Goal: Transaction & Acquisition: Purchase product/service

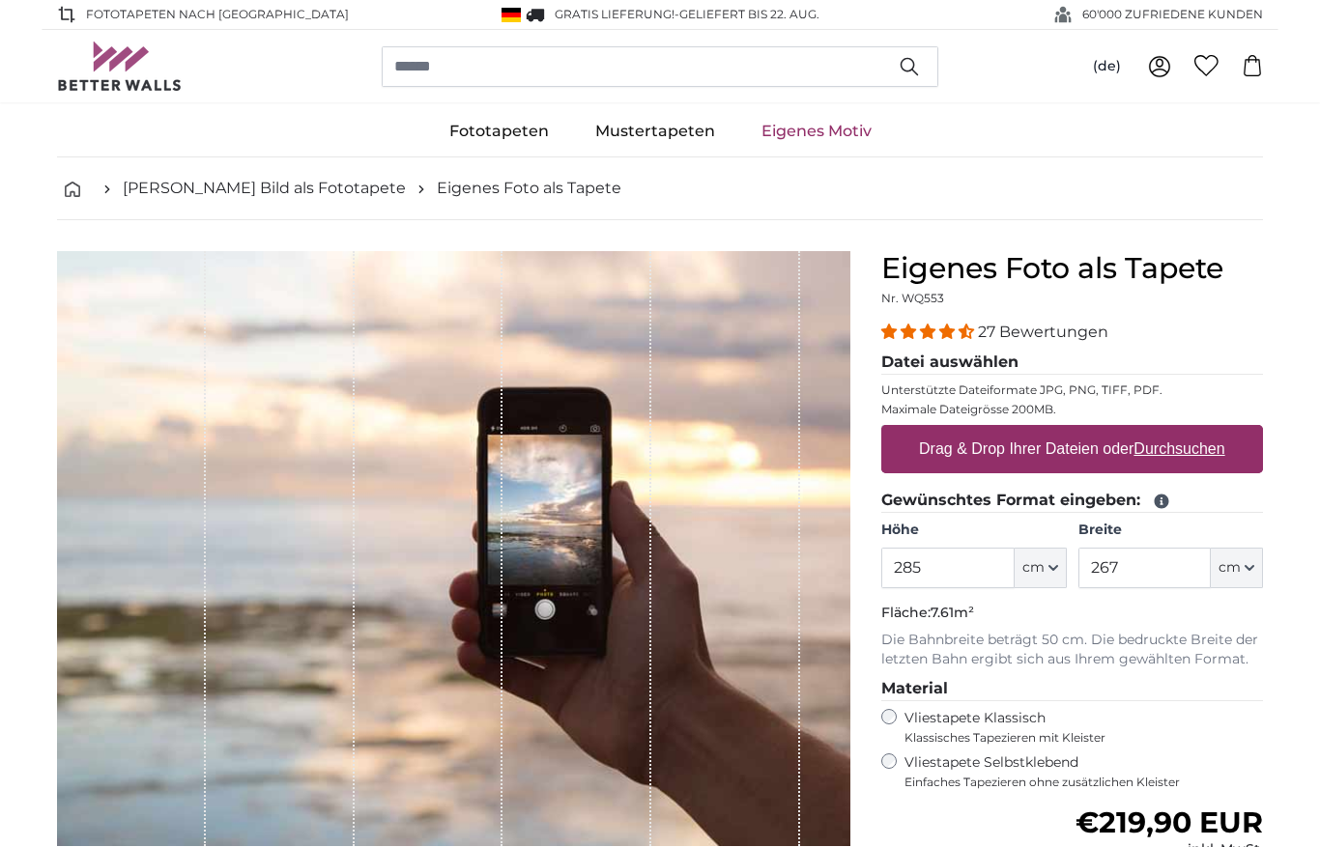
type input "285"
click at [1157, 571] on input "267" at bounding box center [1144, 568] width 132 height 41
type input "2"
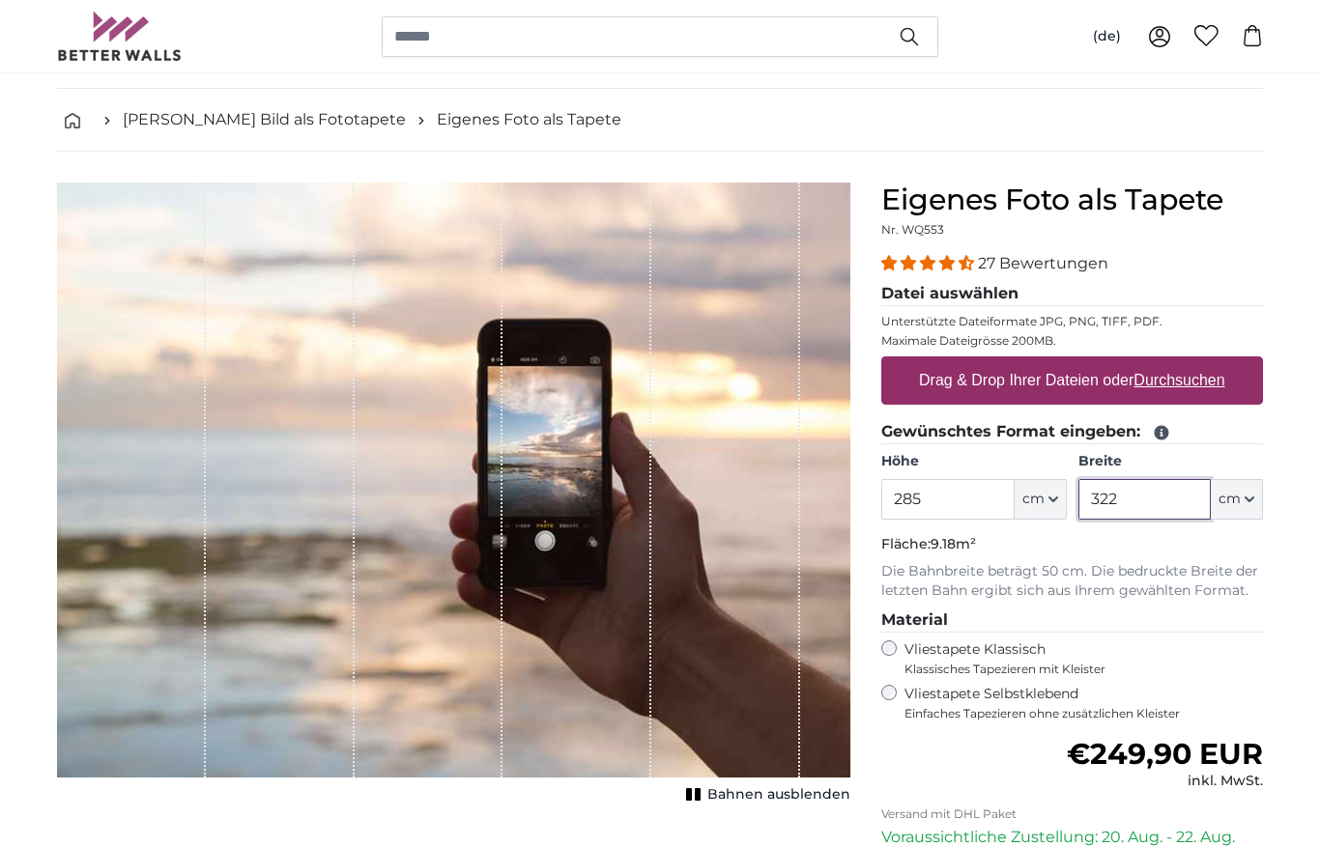
scroll to position [61, 0]
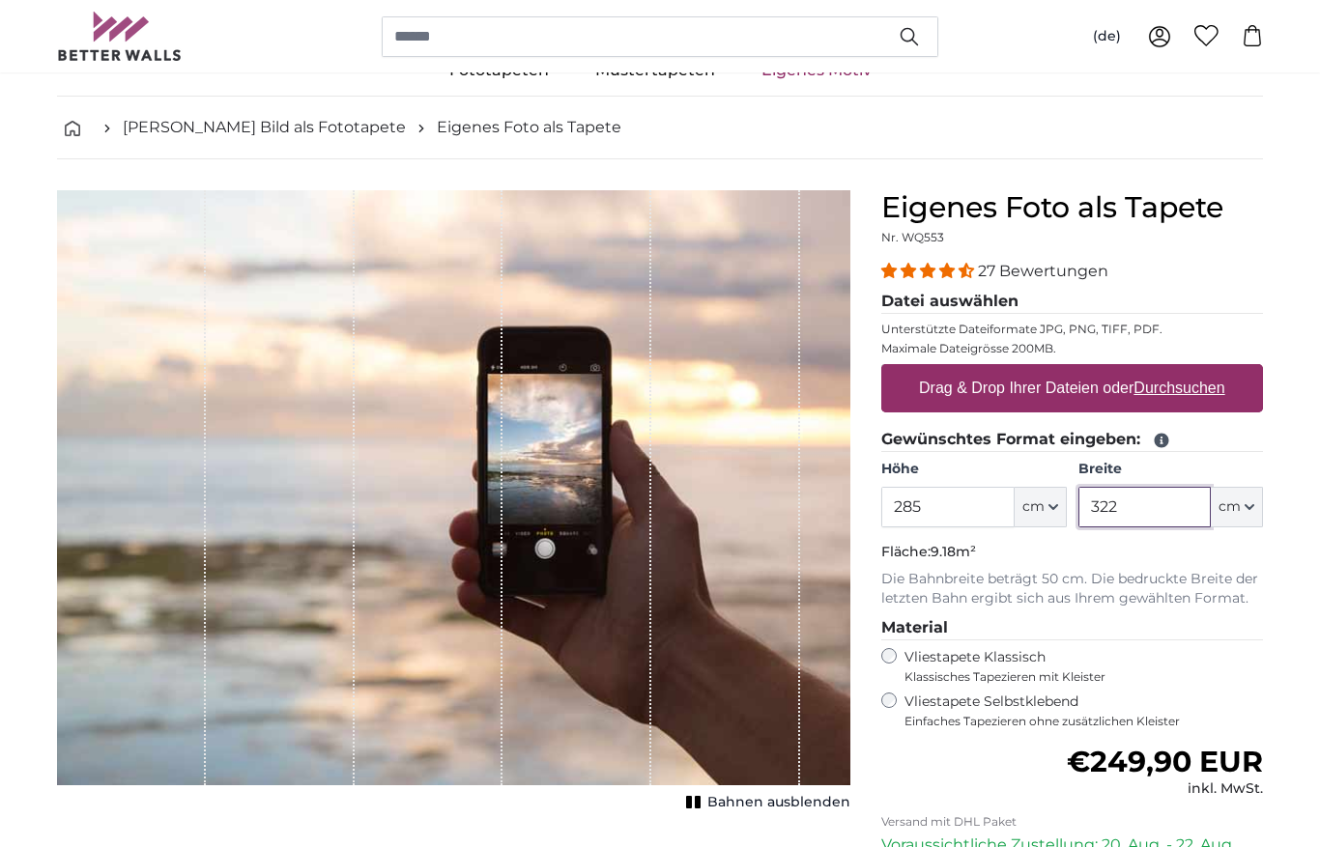
type input "322"
click at [1167, 395] on u "Durchsuchen" at bounding box center [1179, 388] width 91 height 16
click at [1167, 370] on input "Drag & Drop Ihrer Dateien oder Durchsuchen" at bounding box center [1072, 367] width 382 height 6
type input "**********"
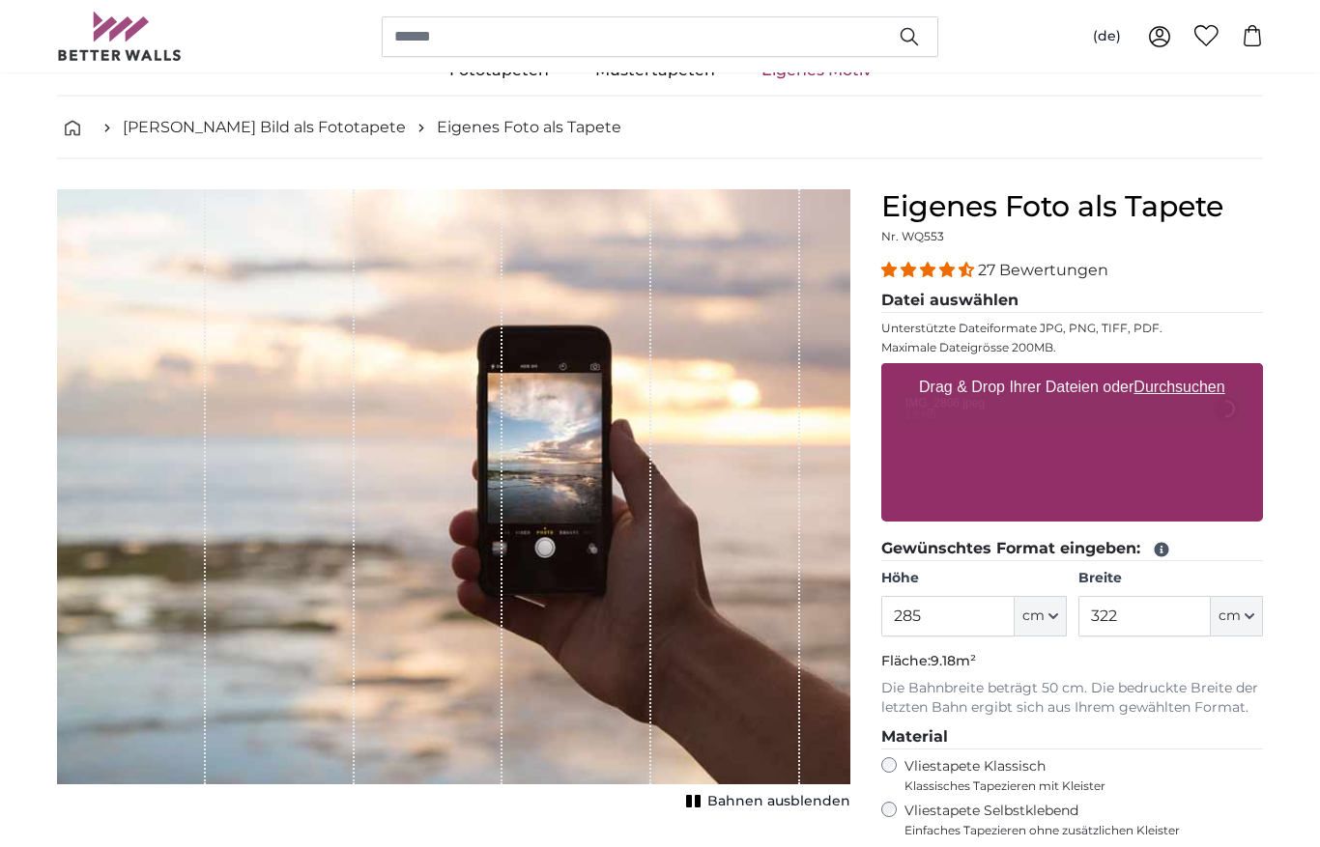
scroll to position [62, 0]
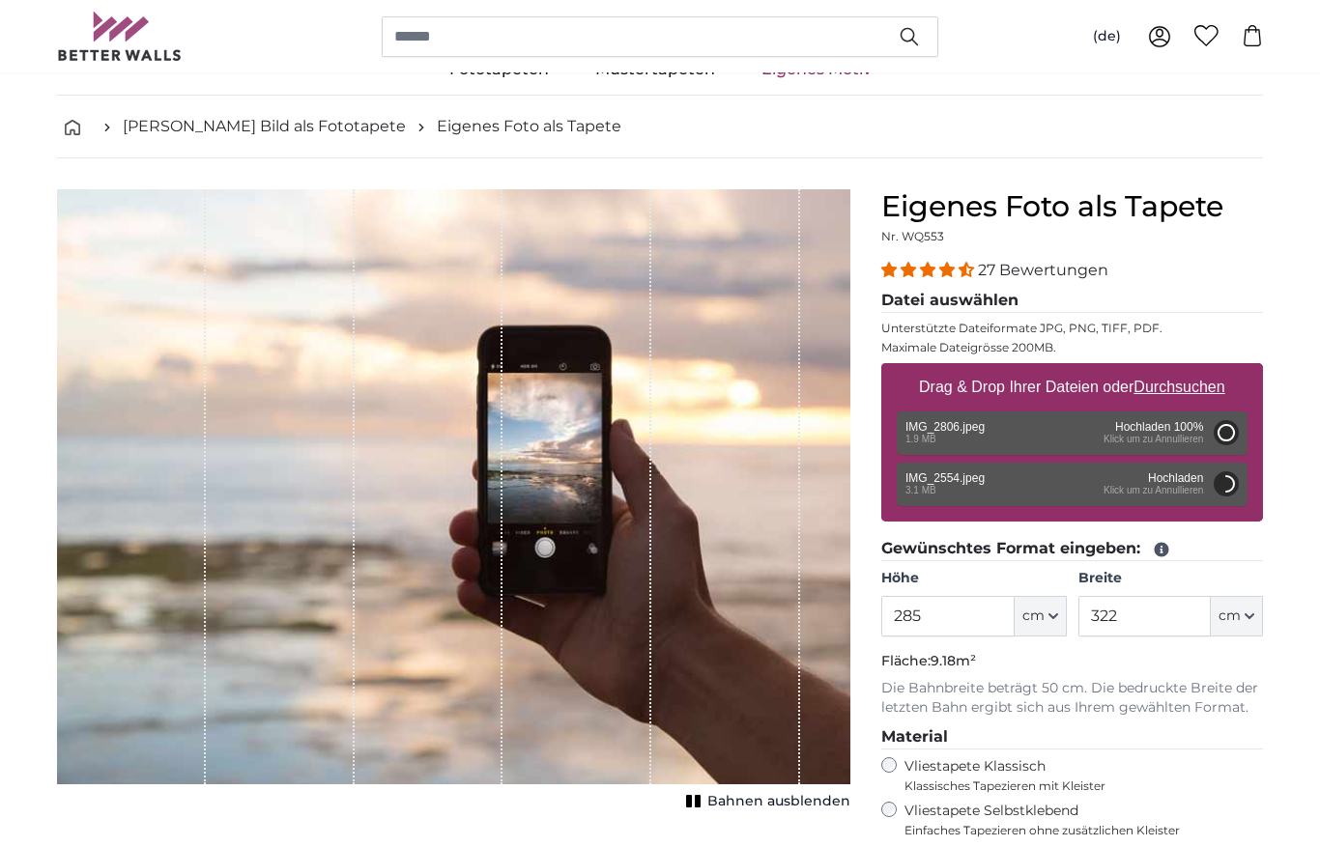
type input "200"
type input "150"
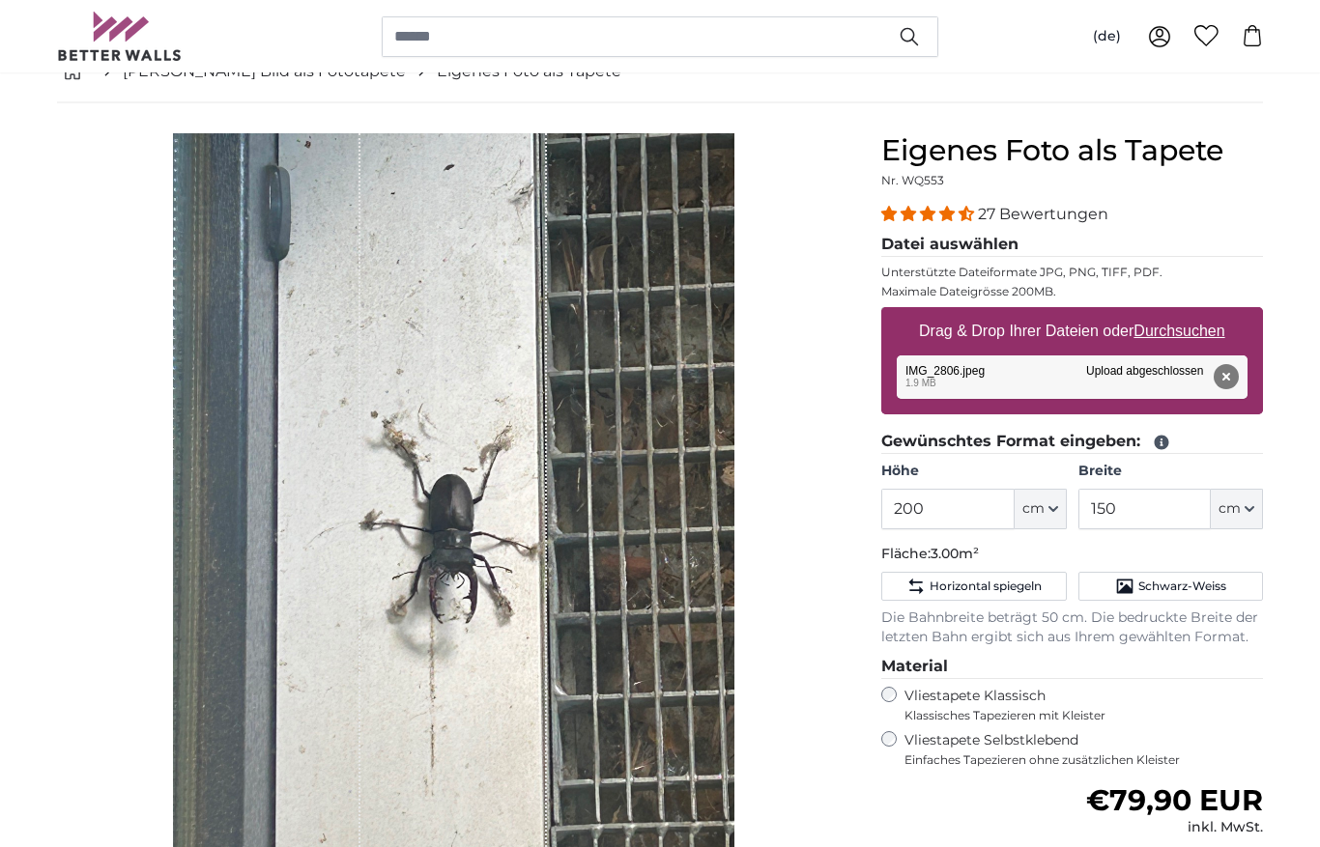
scroll to position [118, 0]
click at [1225, 382] on button "Entfernen" at bounding box center [1226, 376] width 25 height 25
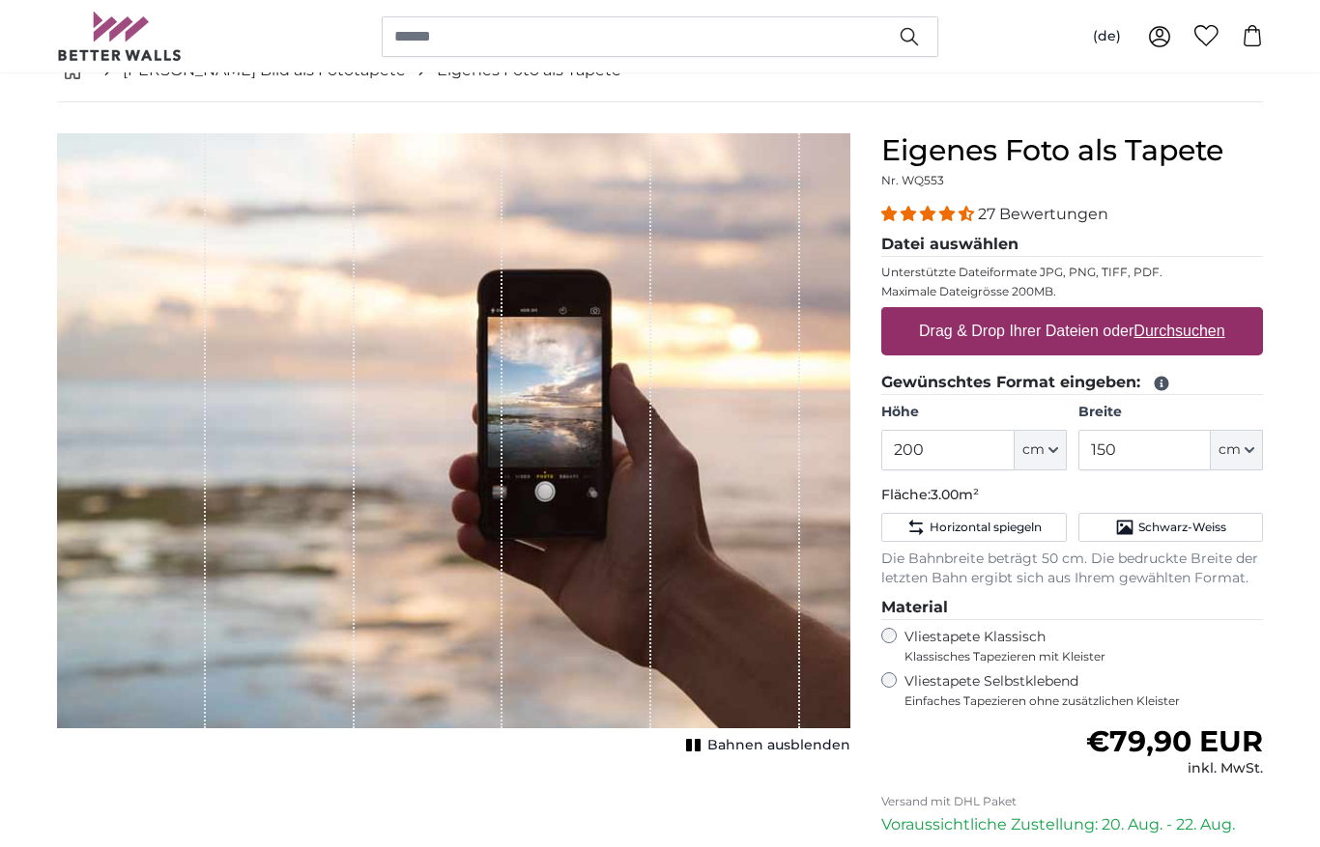
click at [1185, 329] on u "Durchsuchen" at bounding box center [1179, 331] width 91 height 16
click at [1185, 313] on input "Drag & Drop Ihrer Dateien oder Durchsuchen" at bounding box center [1072, 310] width 382 height 6
type input "**********"
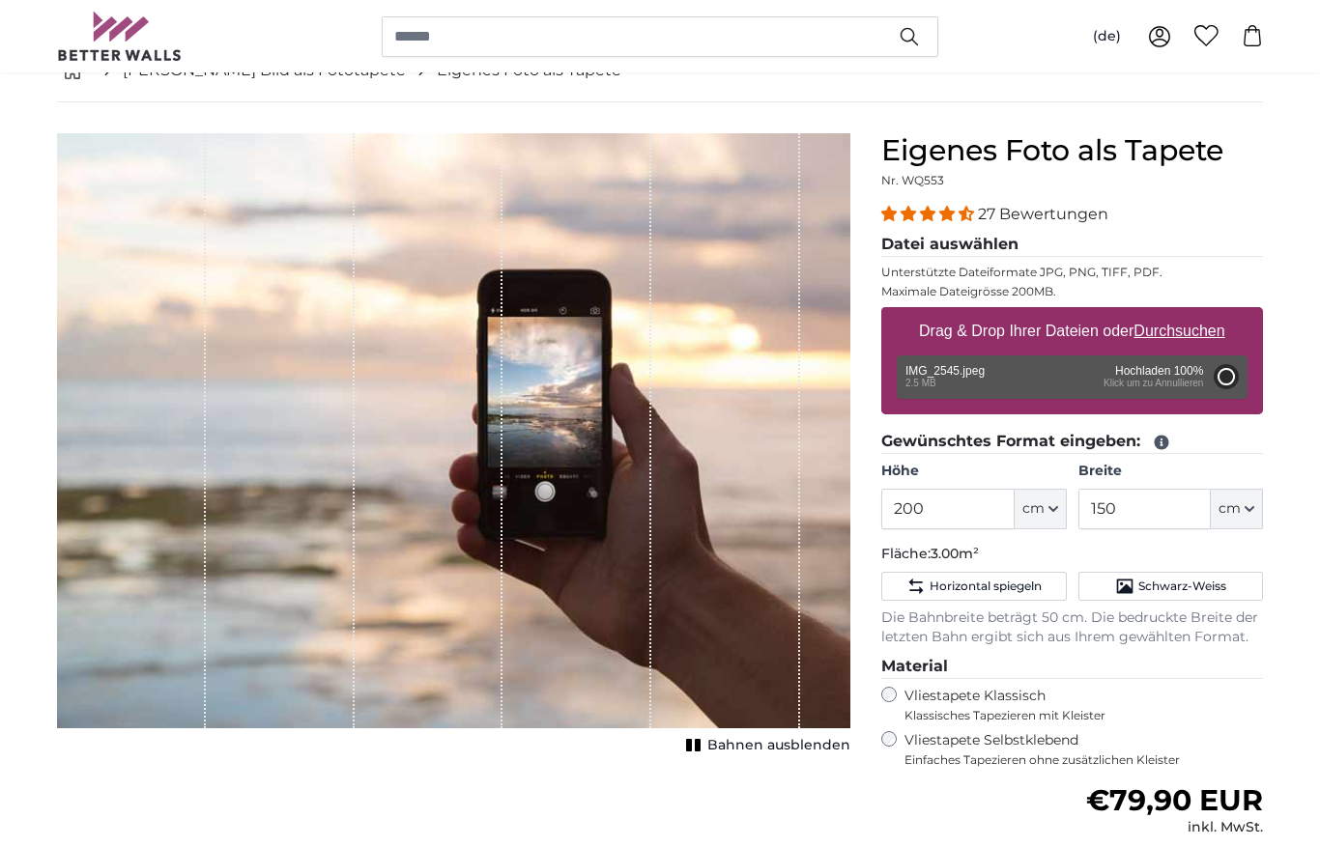
type input "266"
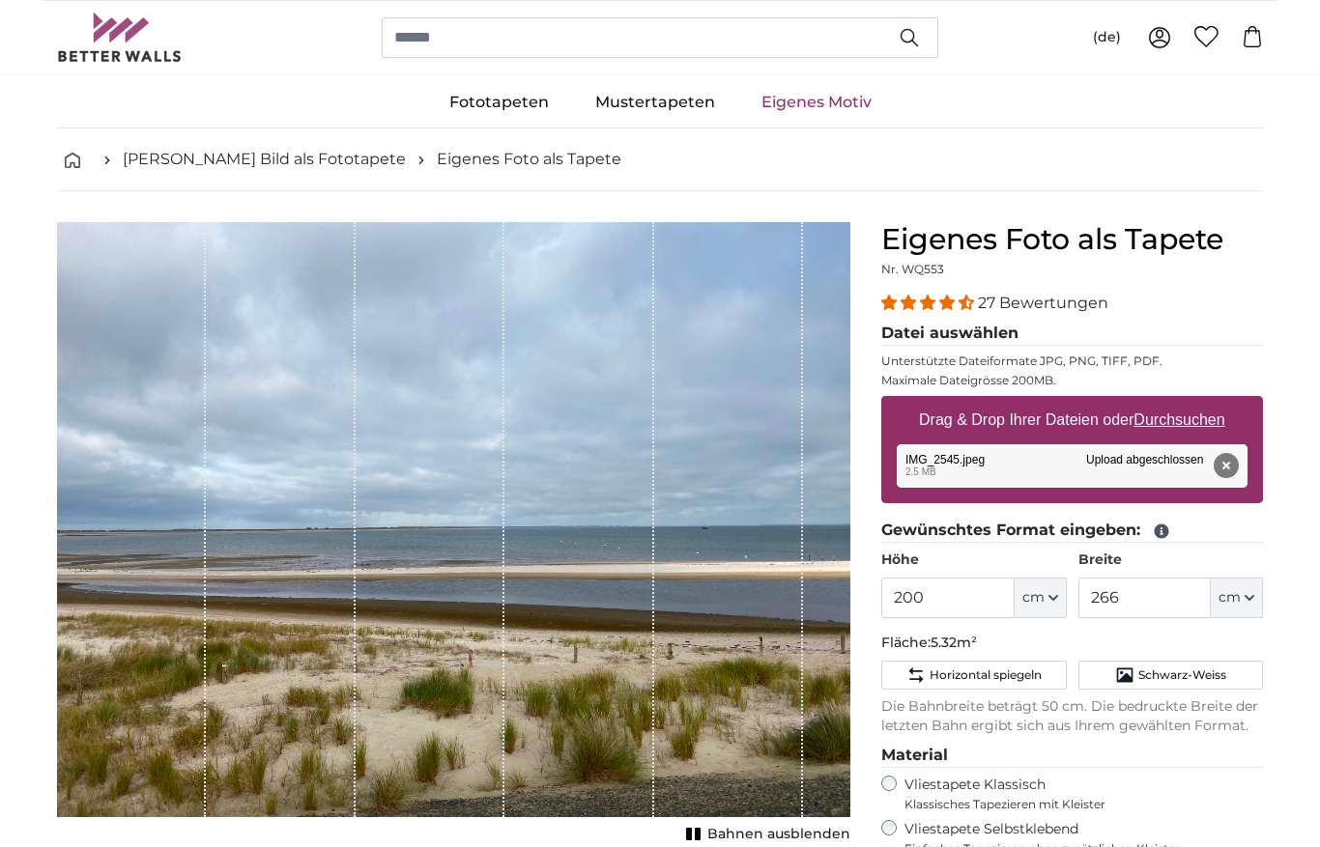
scroll to position [61, 0]
